Goal: Register for event/course

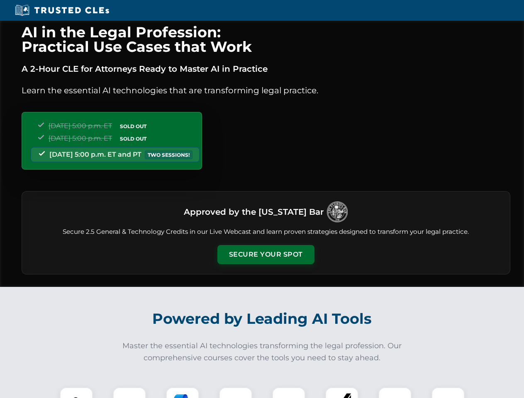
click at [265, 255] on button "Secure Your Spot" at bounding box center [265, 254] width 97 height 19
click at [76, 393] on img at bounding box center [76, 404] width 24 height 24
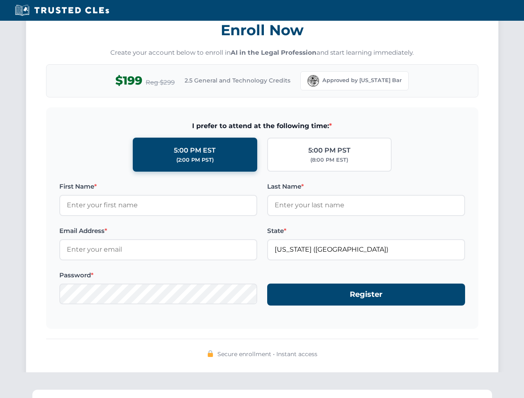
scroll to position [814, 0]
